Goal: Use online tool/utility: Utilize a website feature to perform a specific function

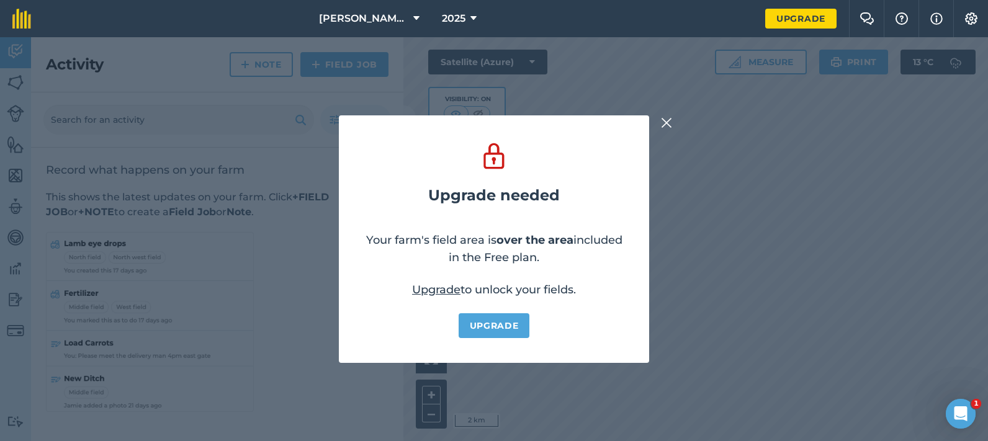
click at [667, 118] on img at bounding box center [666, 122] width 11 height 15
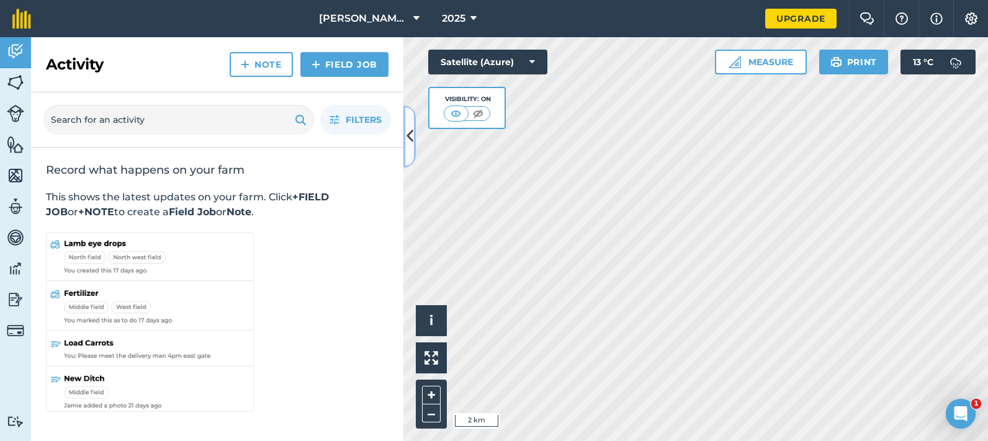
click at [409, 146] on icon at bounding box center [409, 136] width 7 height 22
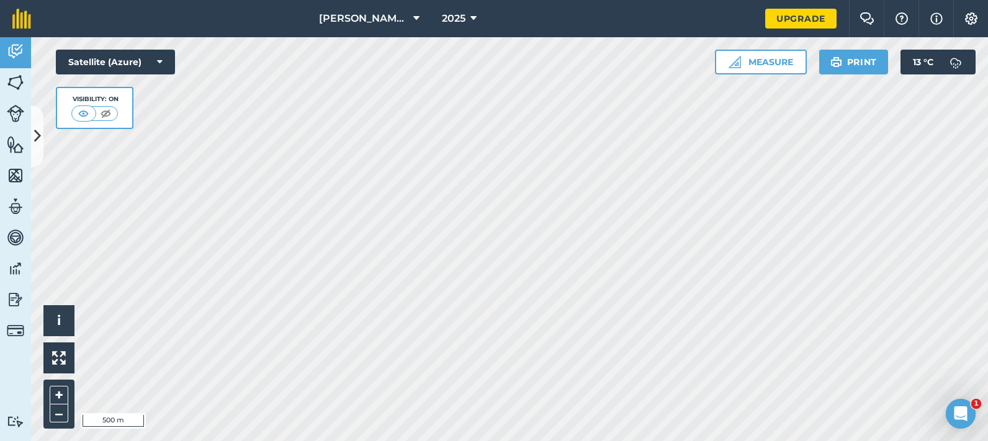
click at [99, 52] on div "Hello i © 2025 TomTom, Microsoft 500 m + – Satellite (Azure) Visibility: On Mea…" at bounding box center [509, 239] width 957 height 404
click at [777, 61] on button "Measure" at bounding box center [761, 62] width 92 height 25
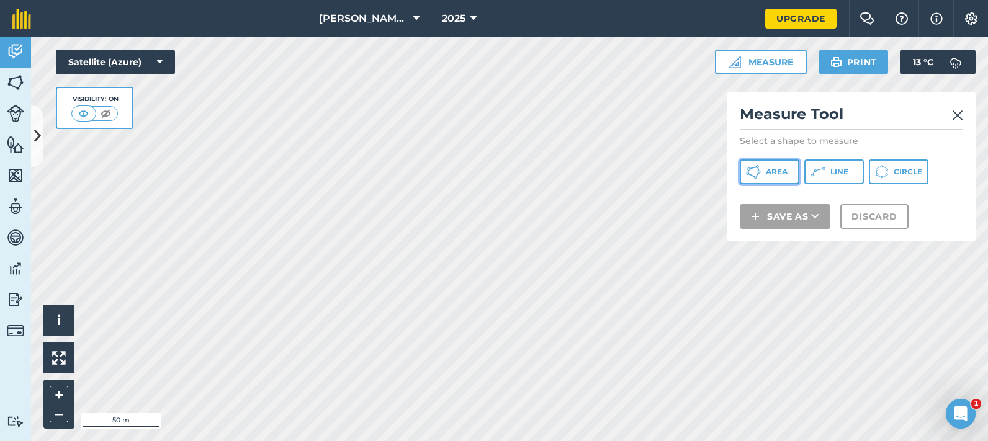
click at [778, 170] on span "Area" at bounding box center [777, 172] width 22 height 10
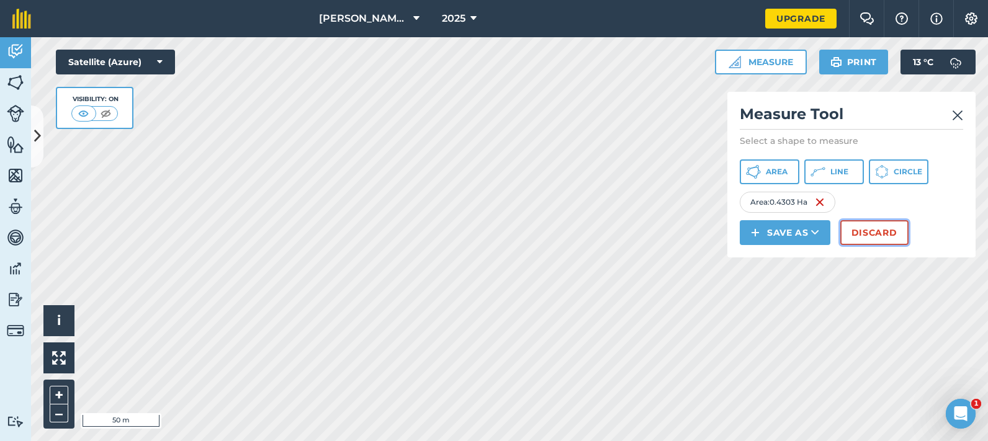
click at [865, 236] on button "Discard" at bounding box center [874, 232] width 68 height 25
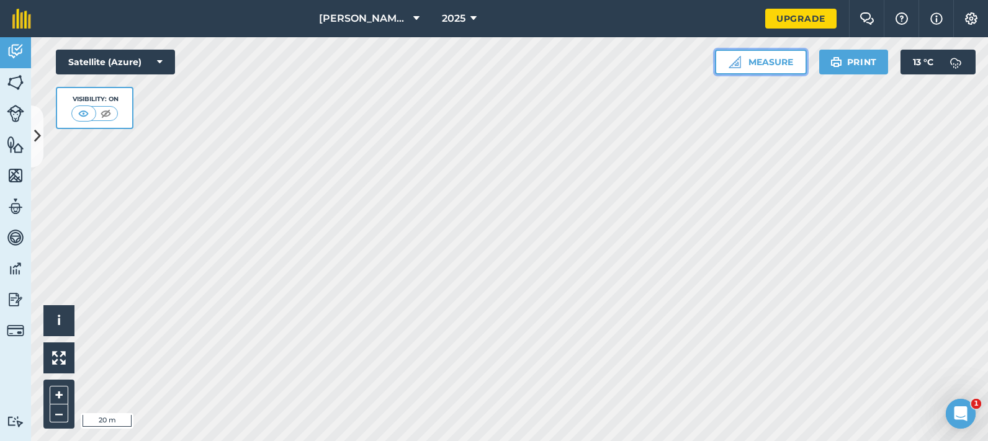
click at [769, 61] on button "Measure" at bounding box center [761, 62] width 92 height 25
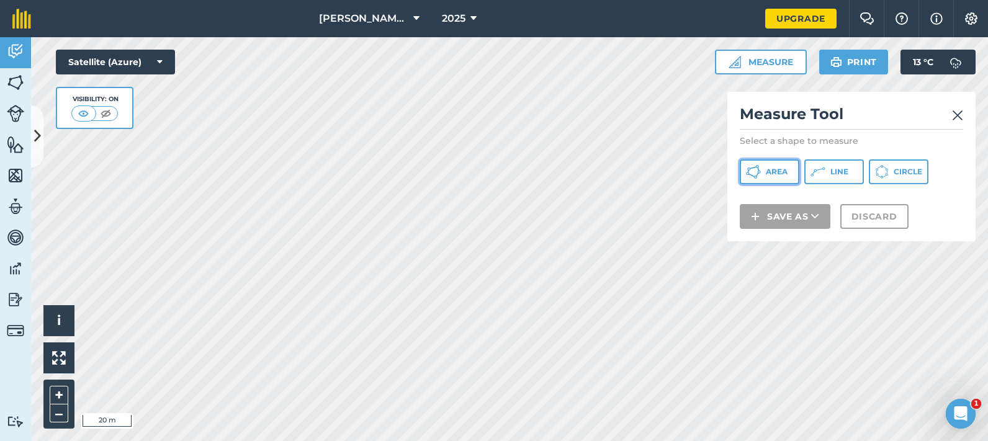
click at [781, 172] on span "Area" at bounding box center [777, 172] width 22 height 10
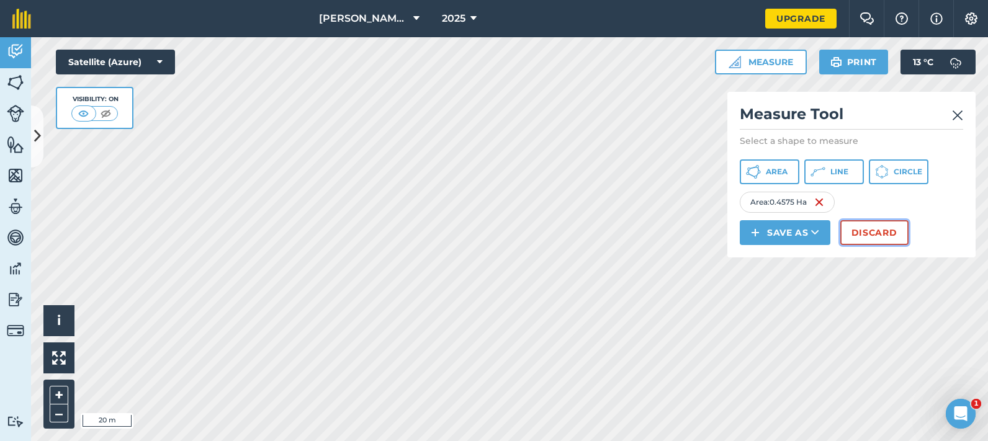
click at [875, 228] on button "Discard" at bounding box center [874, 232] width 68 height 25
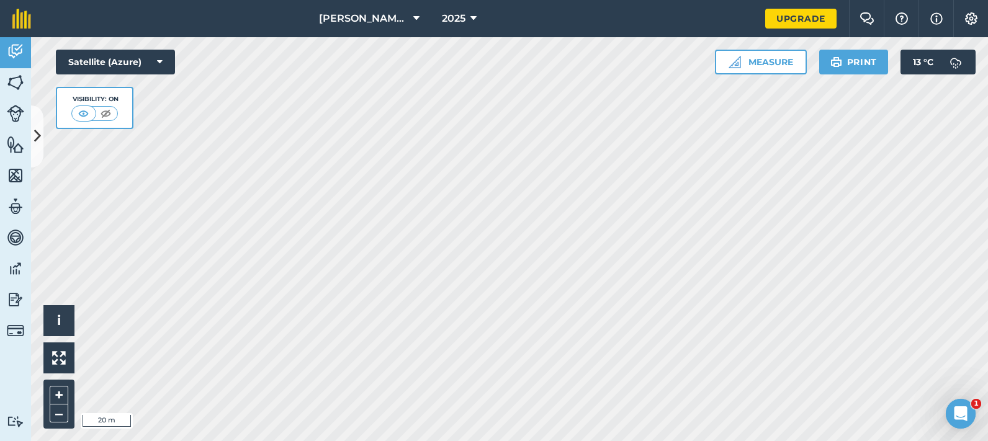
click at [314, 440] on html "[PERSON_NAME] Farms 2025 Upgrade Farm Chat Help Info Settings Map printing is n…" at bounding box center [494, 220] width 988 height 441
click at [759, 60] on button "Measure" at bounding box center [761, 62] width 92 height 25
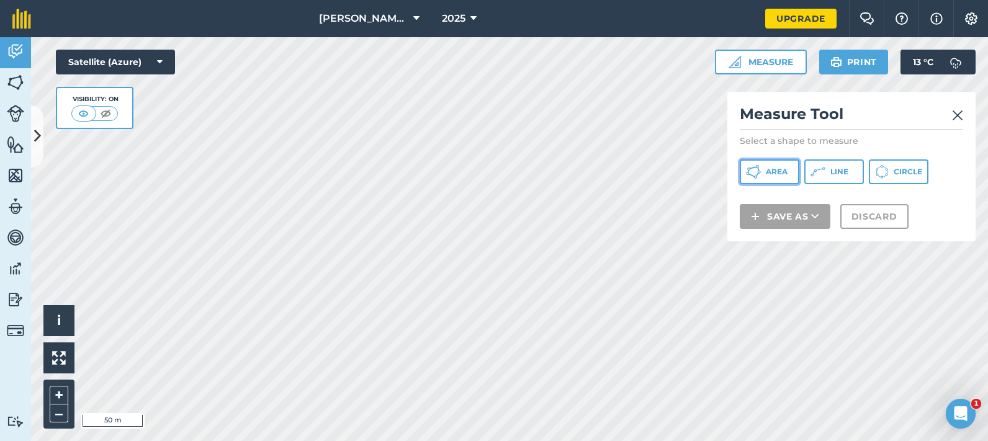
click at [771, 171] on span "Area" at bounding box center [777, 172] width 22 height 10
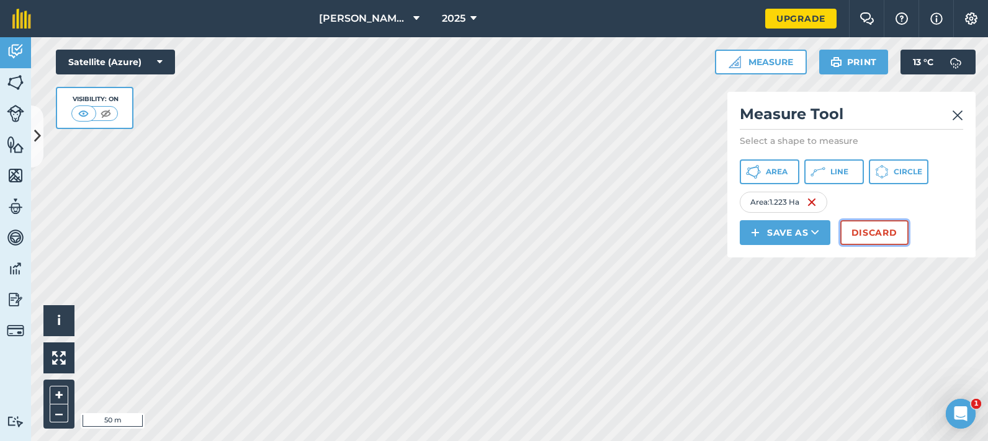
click at [867, 229] on button "Discard" at bounding box center [874, 232] width 68 height 25
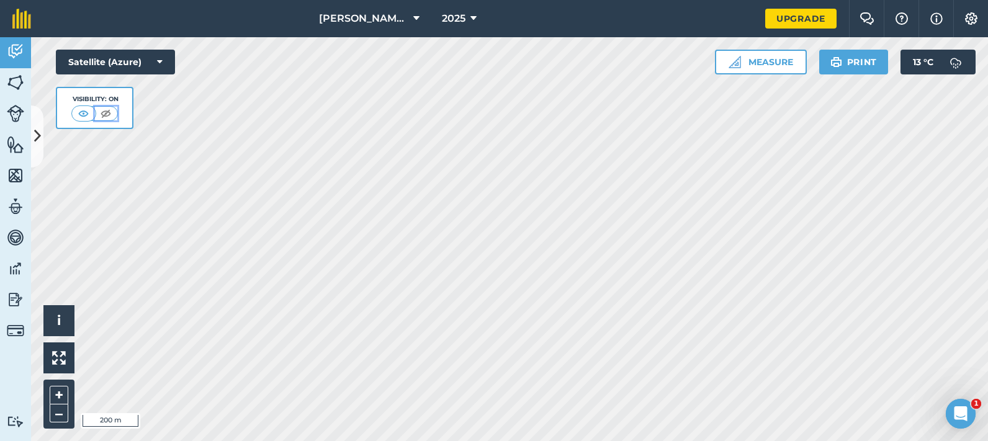
click at [104, 114] on img at bounding box center [106, 113] width 16 height 12
click at [84, 115] on img at bounding box center [84, 113] width 16 height 12
